Goal: Task Accomplishment & Management: Manage account settings

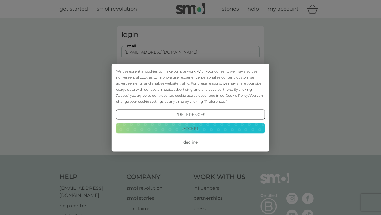
type input "[EMAIL_ADDRESS][DOMAIN_NAME]"
click at [190, 90] on button "Login" at bounding box center [190, 90] width 138 height 17
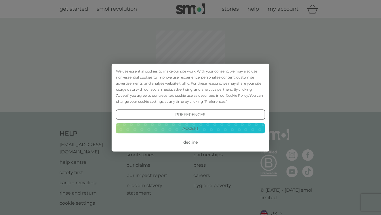
click at [190, 126] on button "Accept" at bounding box center [190, 128] width 149 height 10
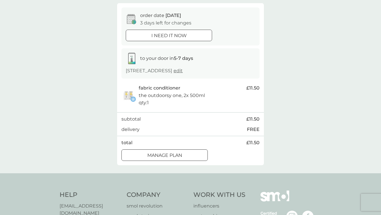
scroll to position [51, 0]
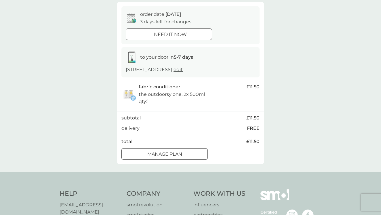
click at [161, 151] on div at bounding box center [164, 154] width 21 height 6
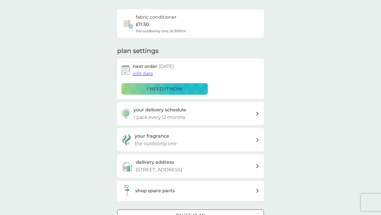
scroll to position [19, 0]
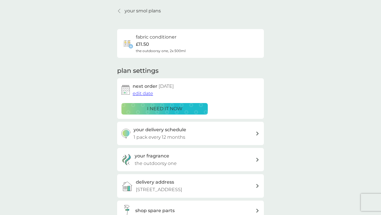
click at [146, 93] on span "edit date" at bounding box center [142, 93] width 20 height 5
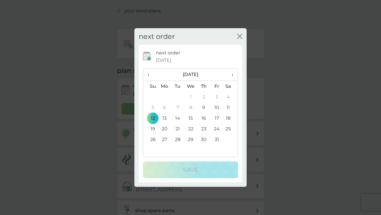
click at [232, 75] on span "›" at bounding box center [230, 74] width 6 height 12
click at [204, 96] on td "1" at bounding box center [203, 96] width 13 height 11
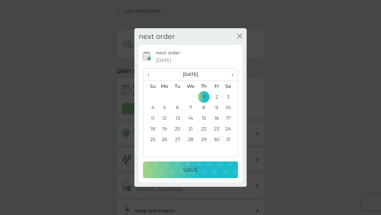
click at [192, 170] on p "Save" at bounding box center [190, 169] width 15 height 9
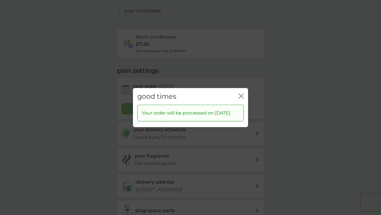
click at [240, 95] on icon "close" at bounding box center [240, 95] width 2 height 5
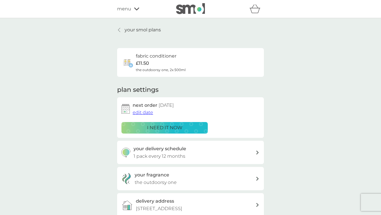
scroll to position [0, 0]
